Goal: Task Accomplishment & Management: Manage account settings

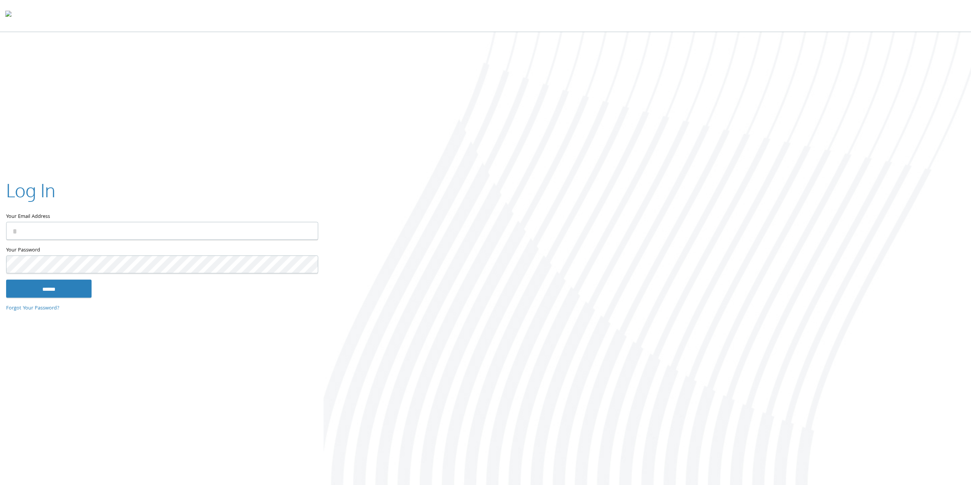
type input "**********"
click at [29, 282] on input "******" at bounding box center [48, 288] width 85 height 18
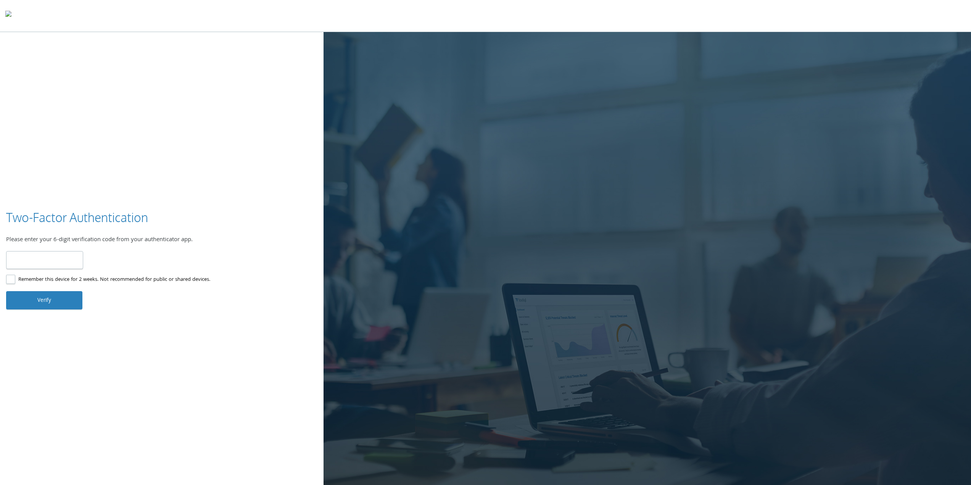
click at [51, 263] on input "number" at bounding box center [44, 260] width 77 height 18
type input "******"
